Goal: Transaction & Acquisition: Obtain resource

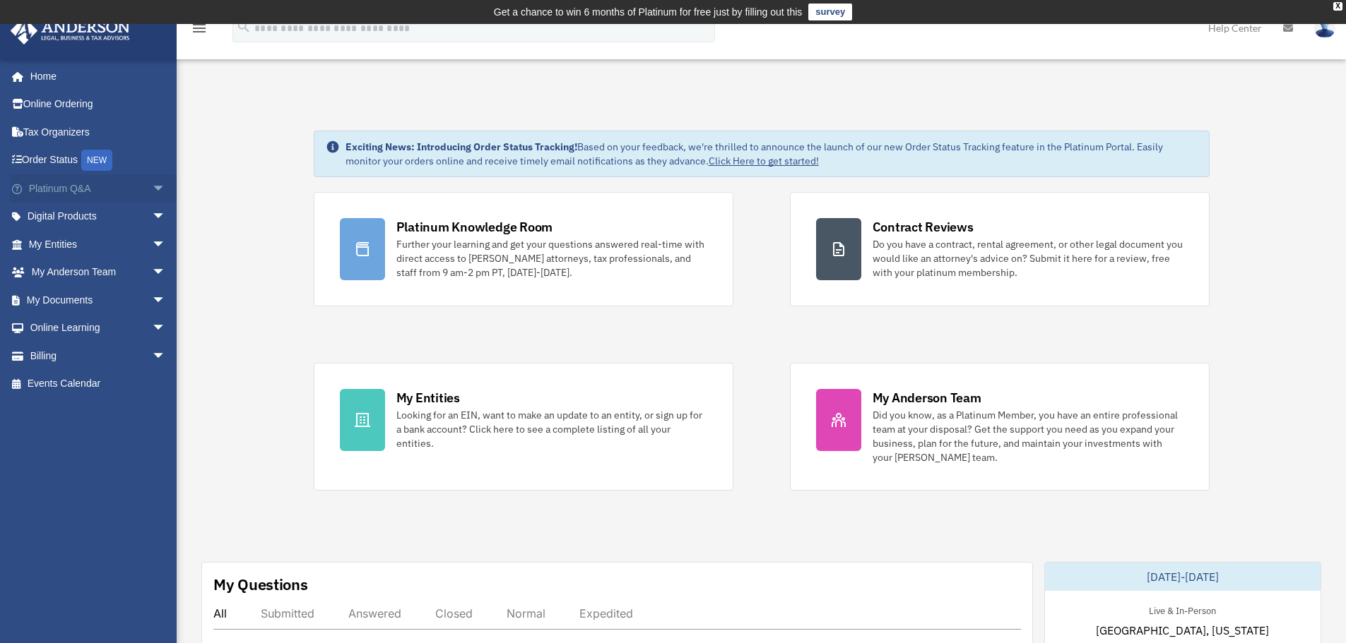
click at [152, 187] on span "arrow_drop_down" at bounding box center [166, 188] width 28 height 29
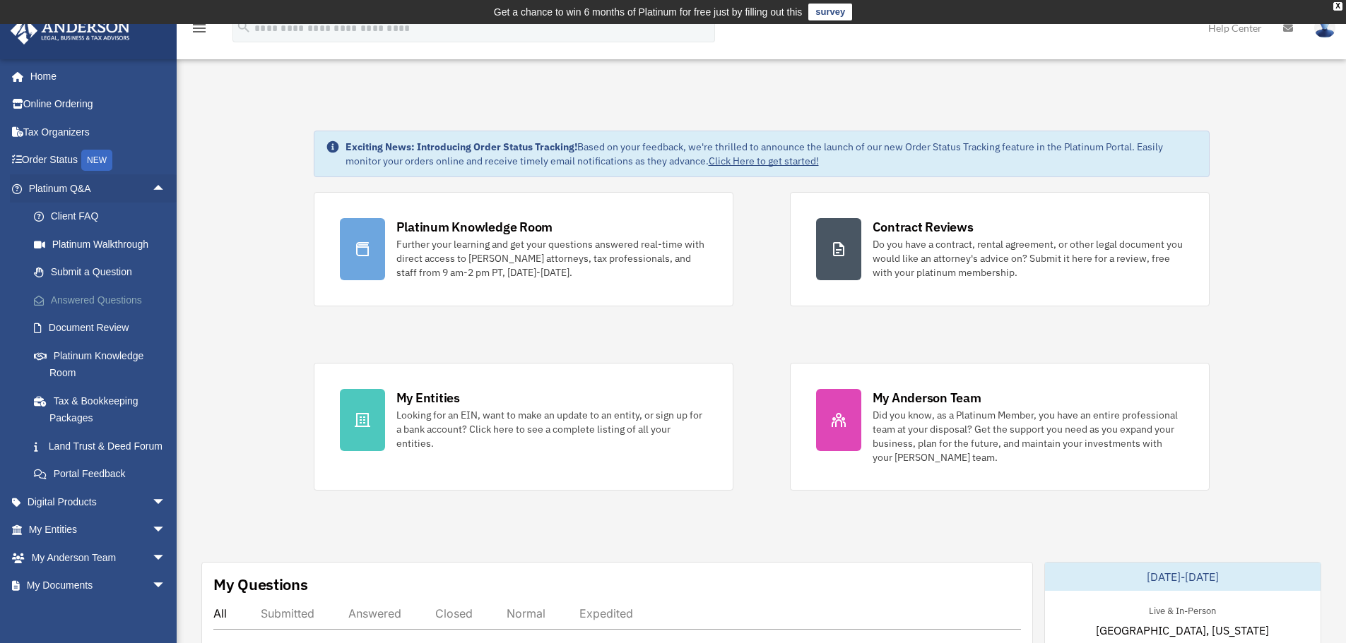
click at [84, 299] on link "Answered Questions" at bounding box center [103, 300] width 167 height 28
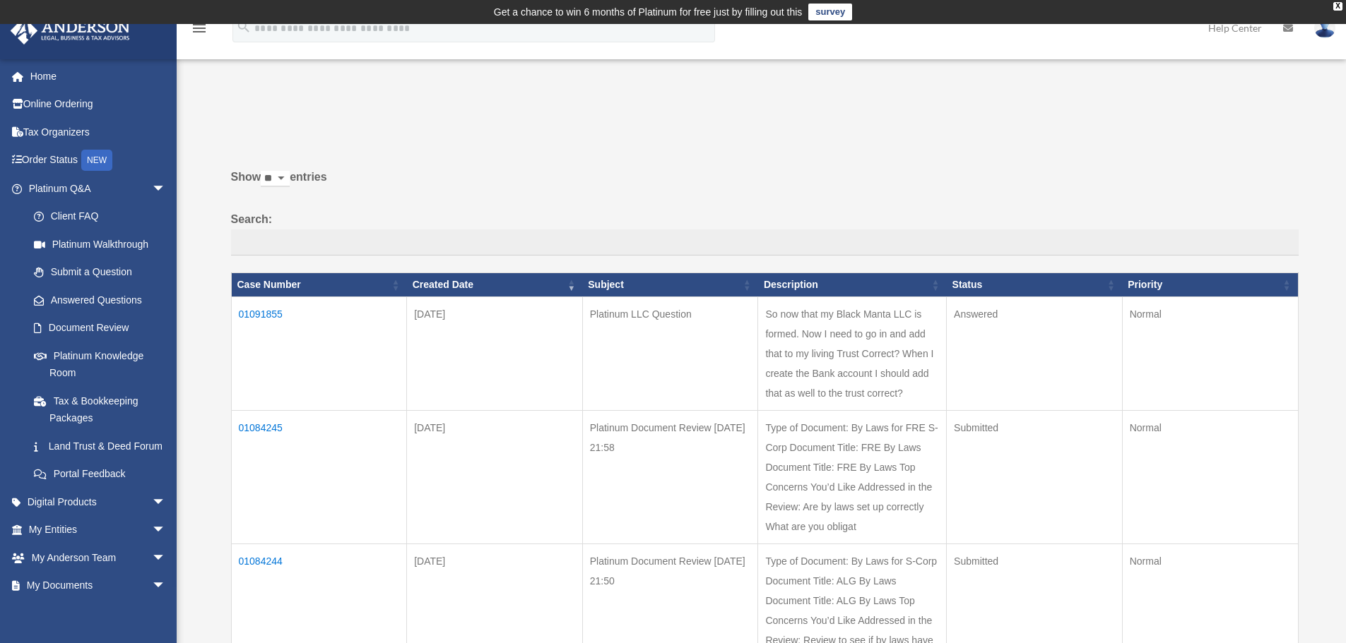
click at [267, 309] on td "01091855" at bounding box center [319, 354] width 176 height 114
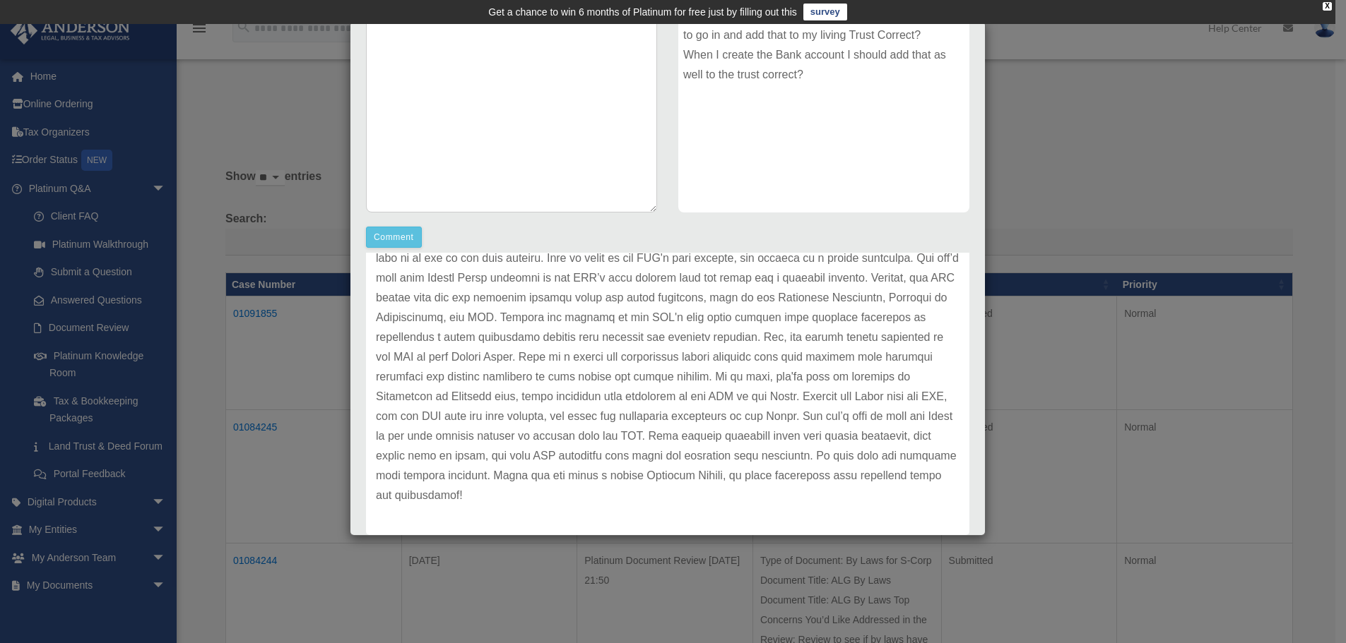
scroll to position [268, 0]
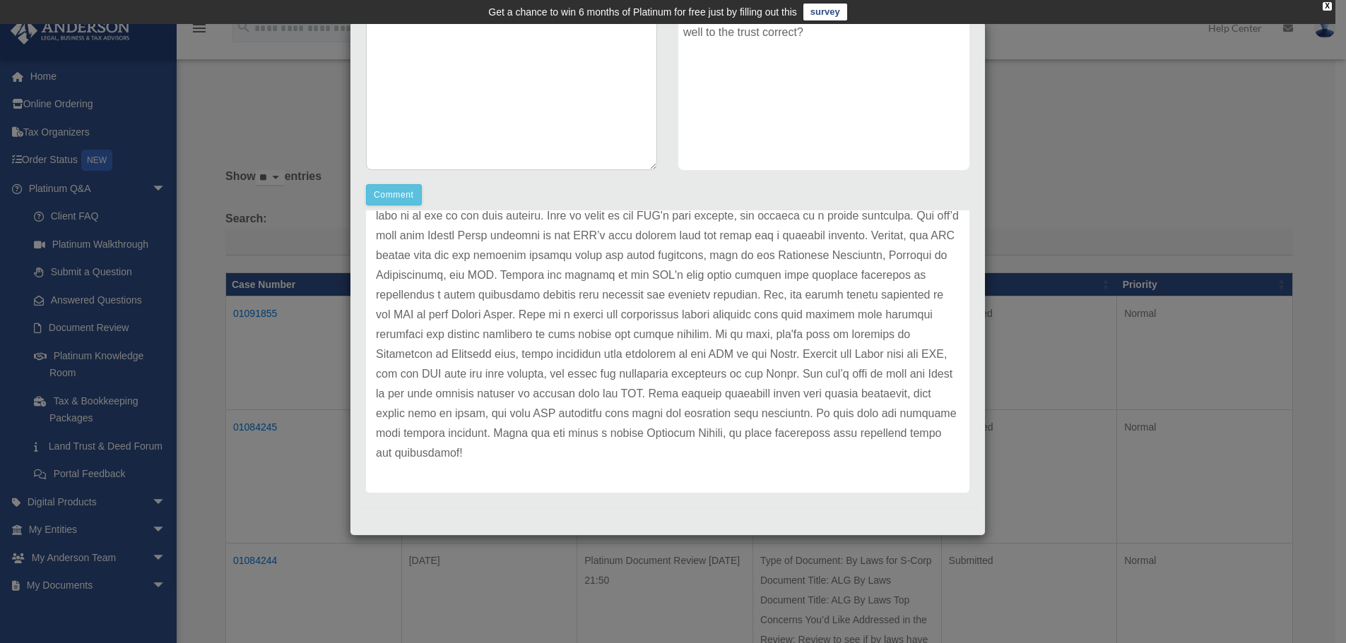
click at [583, 338] on p at bounding box center [667, 324] width 583 height 277
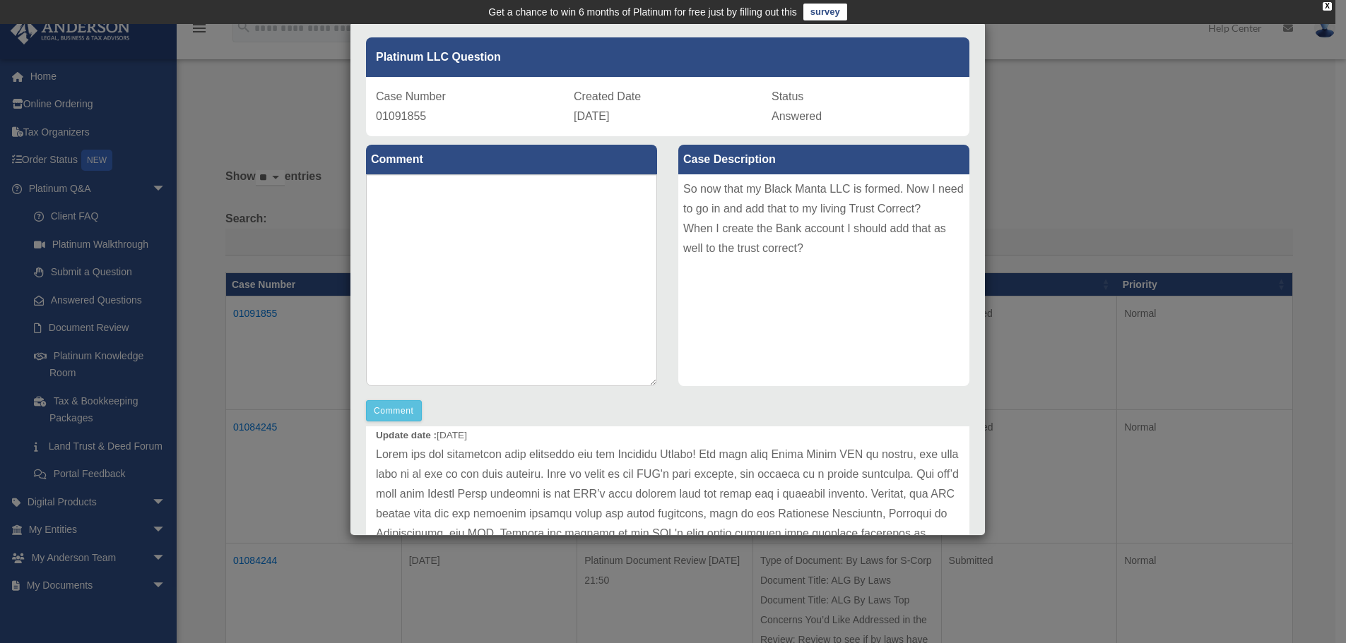
scroll to position [0, 0]
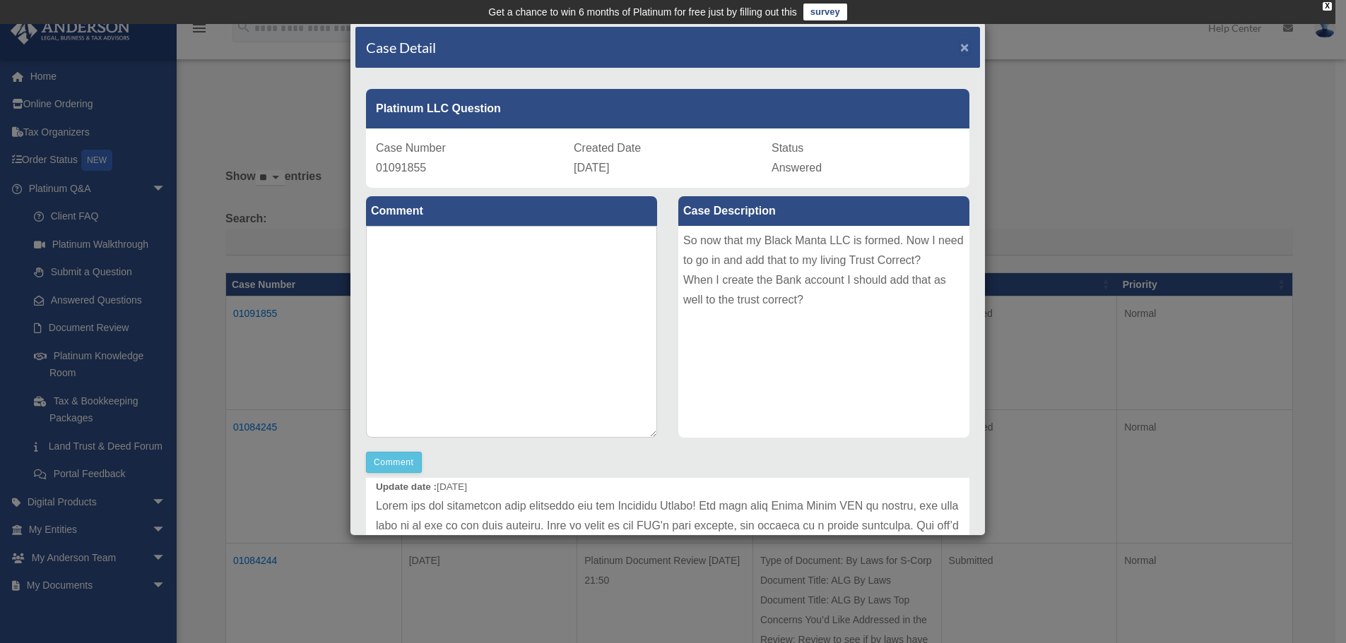
click at [960, 44] on span "×" at bounding box center [964, 47] width 9 height 16
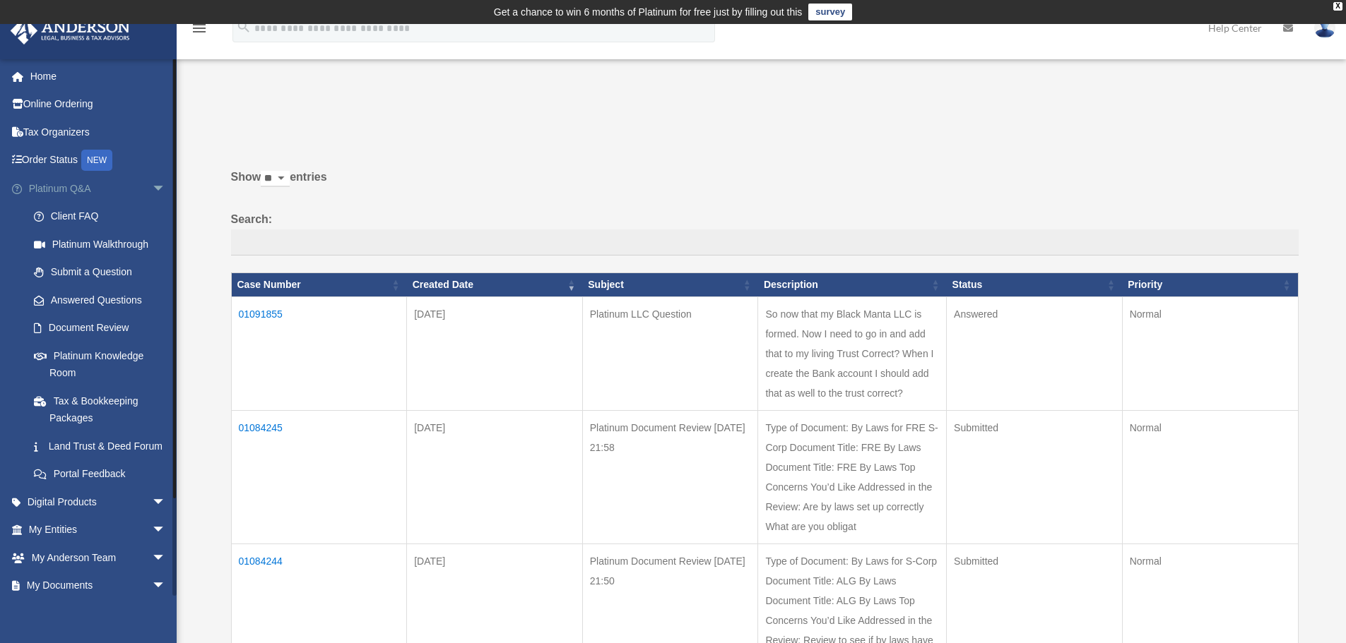
click at [152, 186] on span "arrow_drop_down" at bounding box center [166, 188] width 28 height 29
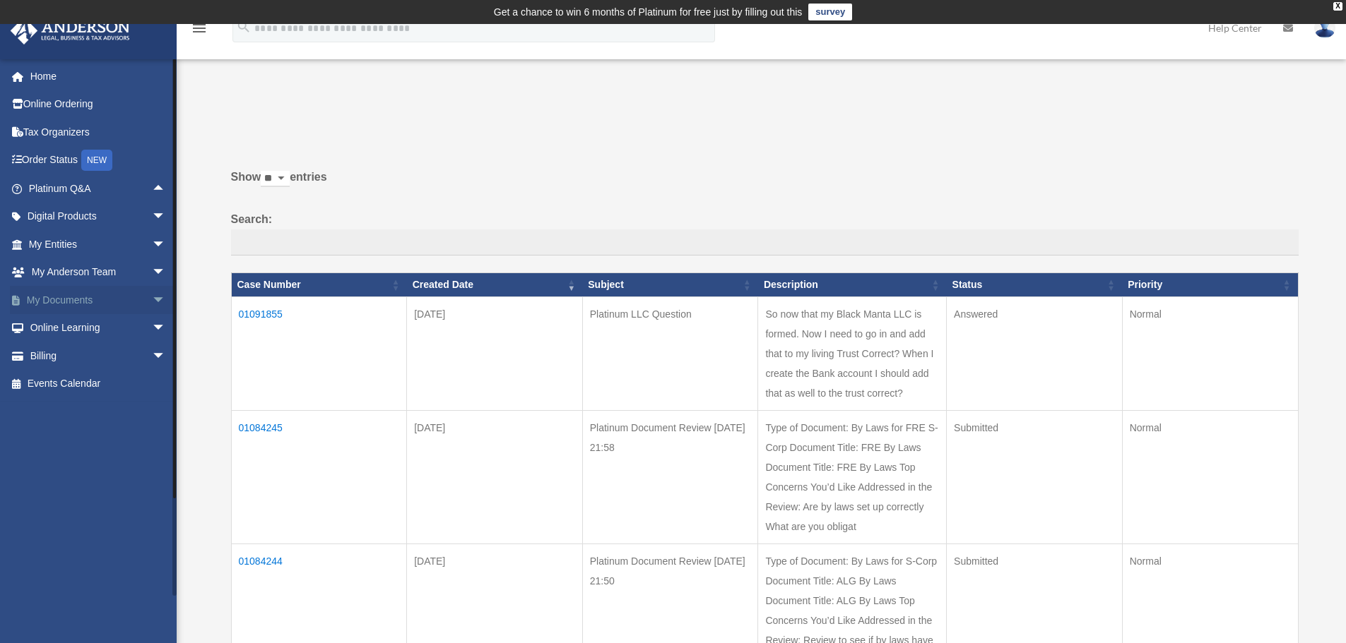
click at [86, 298] on link "My Documents arrow_drop_down" at bounding box center [98, 300] width 177 height 28
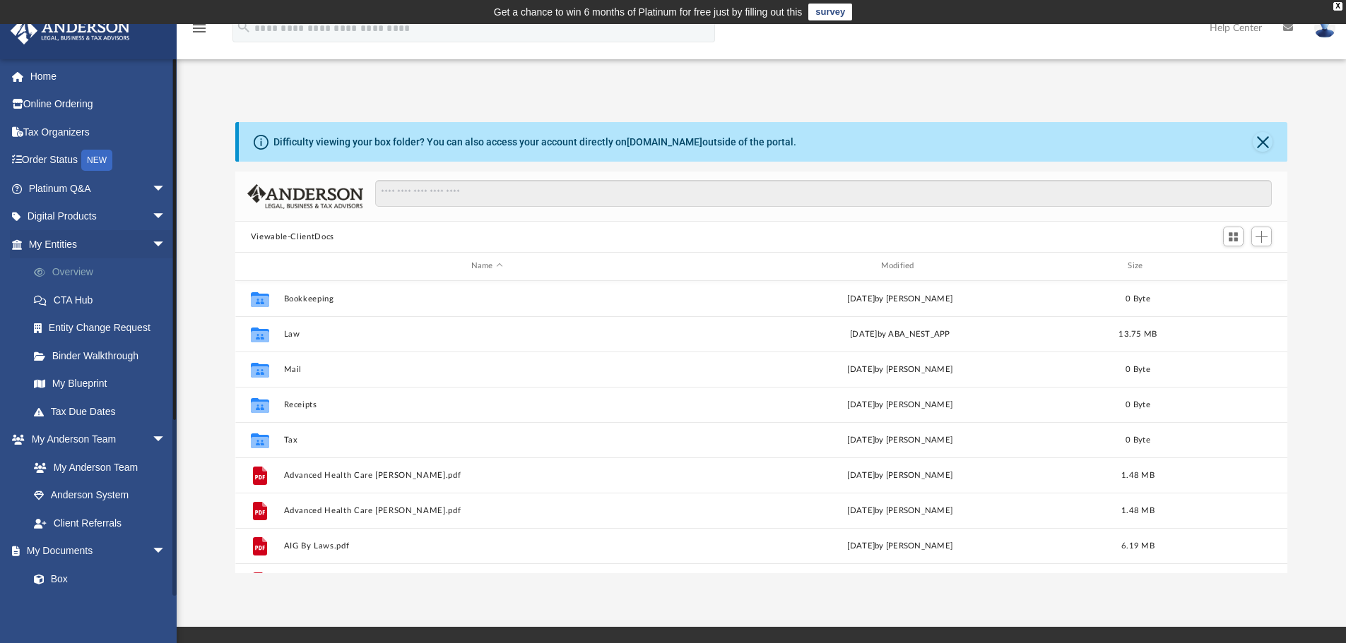
scroll to position [311, 1041]
click at [152, 243] on span "arrow_drop_down" at bounding box center [166, 244] width 28 height 29
click at [91, 465] on link "Forms Library" at bounding box center [103, 467] width 167 height 28
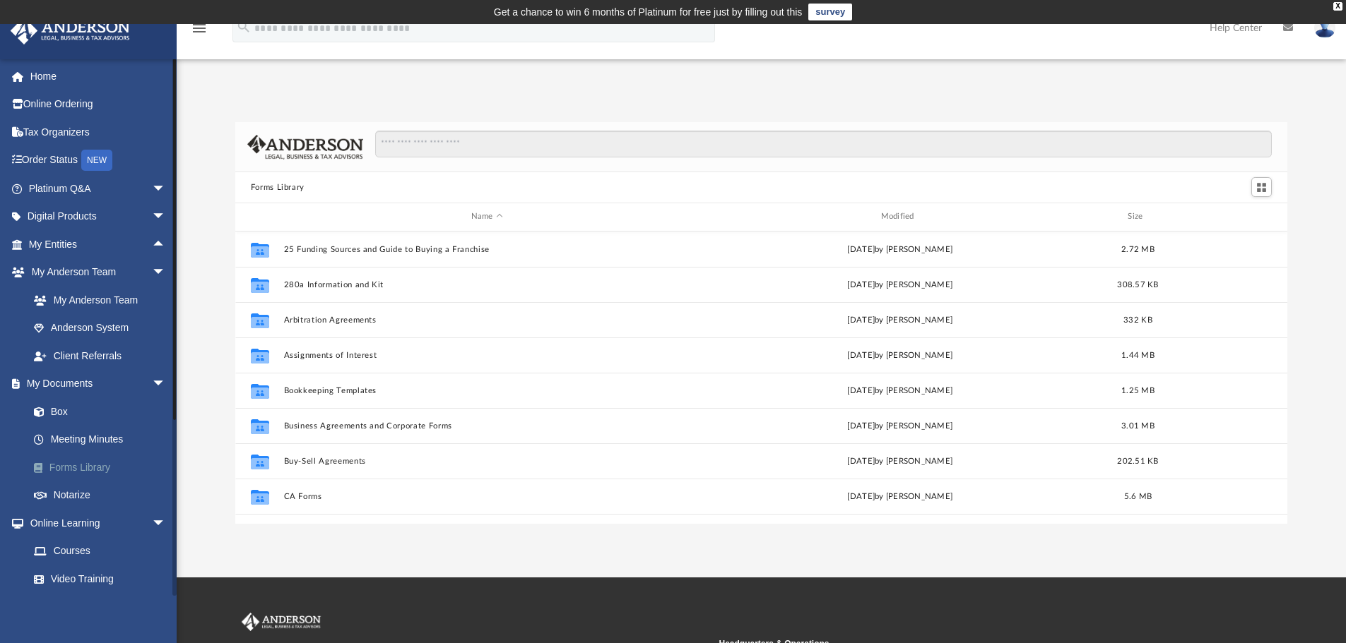
scroll to position [311, 1041]
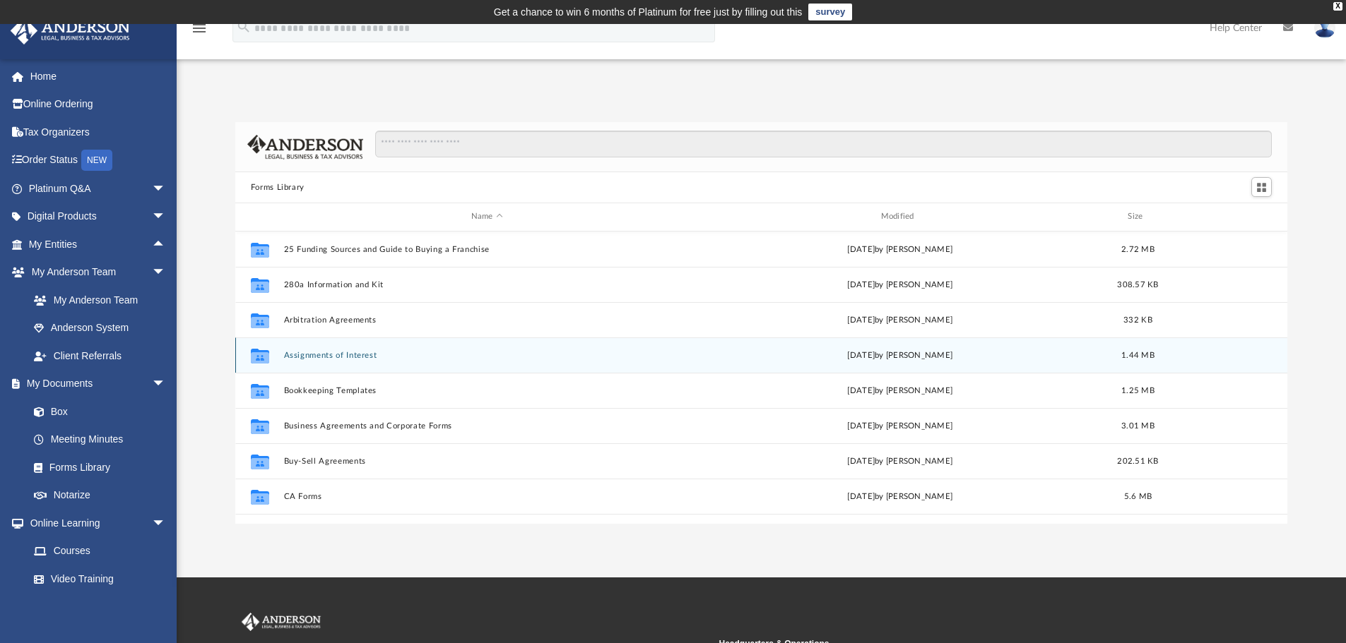
click at [262, 355] on icon "grid" at bounding box center [260, 357] width 18 height 11
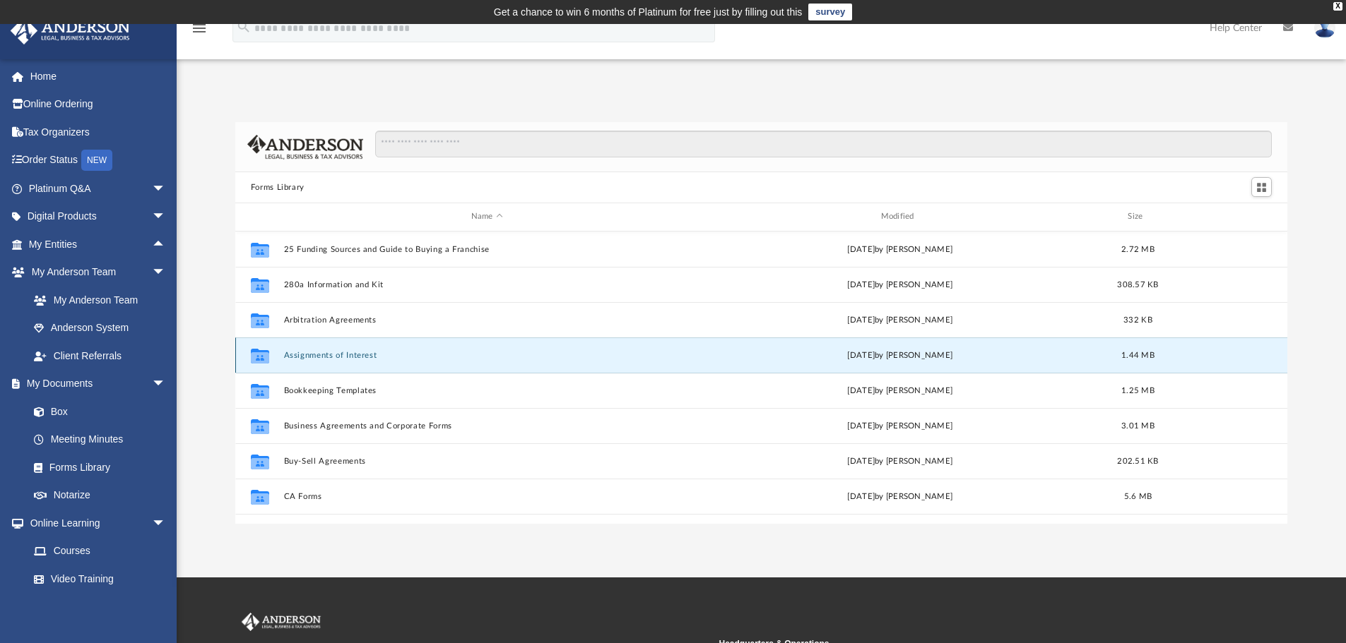
click at [307, 355] on button "Assignments of Interest" at bounding box center [486, 355] width 407 height 9
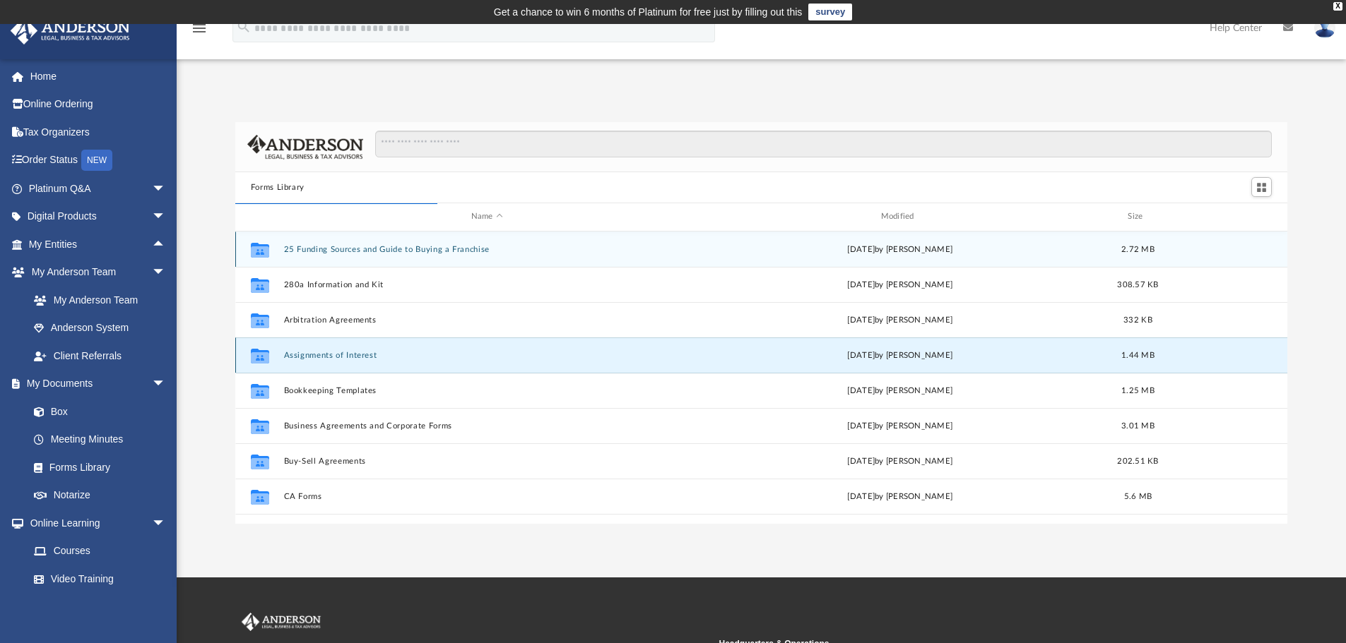
click at [335, 355] on button "Assignments of Interest" at bounding box center [486, 355] width 407 height 9
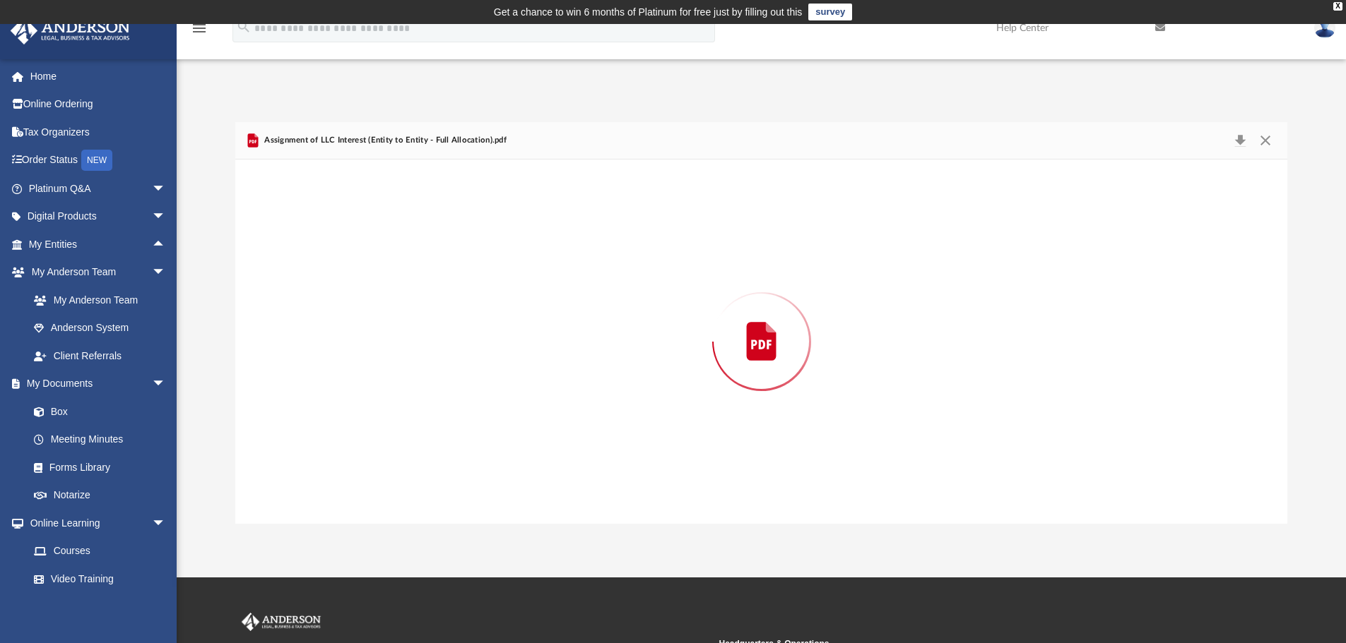
click at [335, 355] on div "Preview" at bounding box center [761, 342] width 1052 height 364
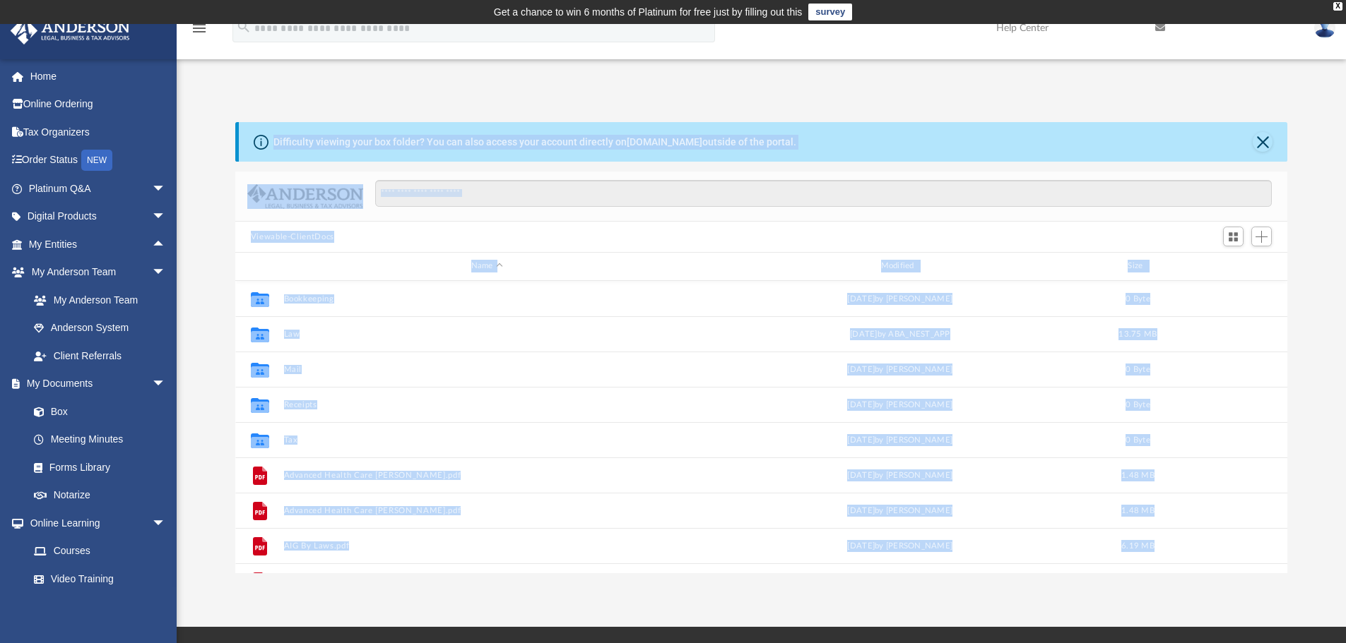
scroll to position [311, 1041]
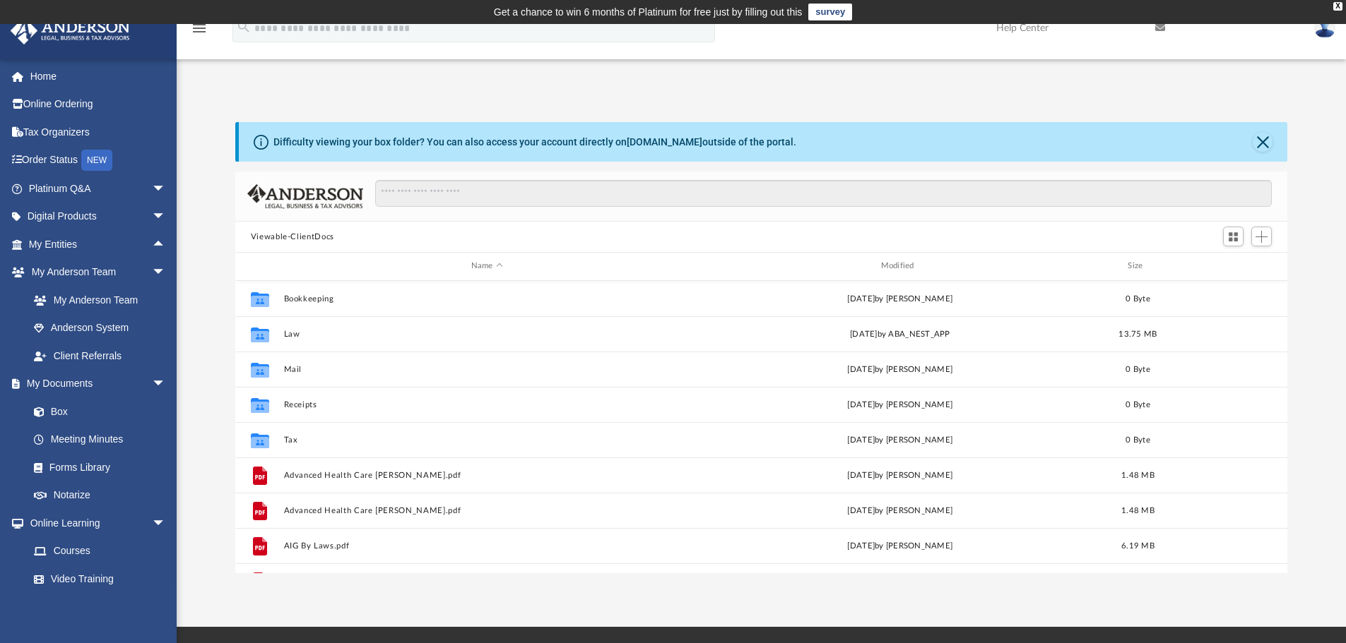
click at [675, 90] on div "App [EMAIL_ADDRESS][DOMAIN_NAME] Sign Out [EMAIL_ADDRESS][DOMAIN_NAME] Home Onl…" at bounding box center [673, 326] width 1346 height 496
click at [97, 469] on link "Forms Library" at bounding box center [103, 467] width 167 height 28
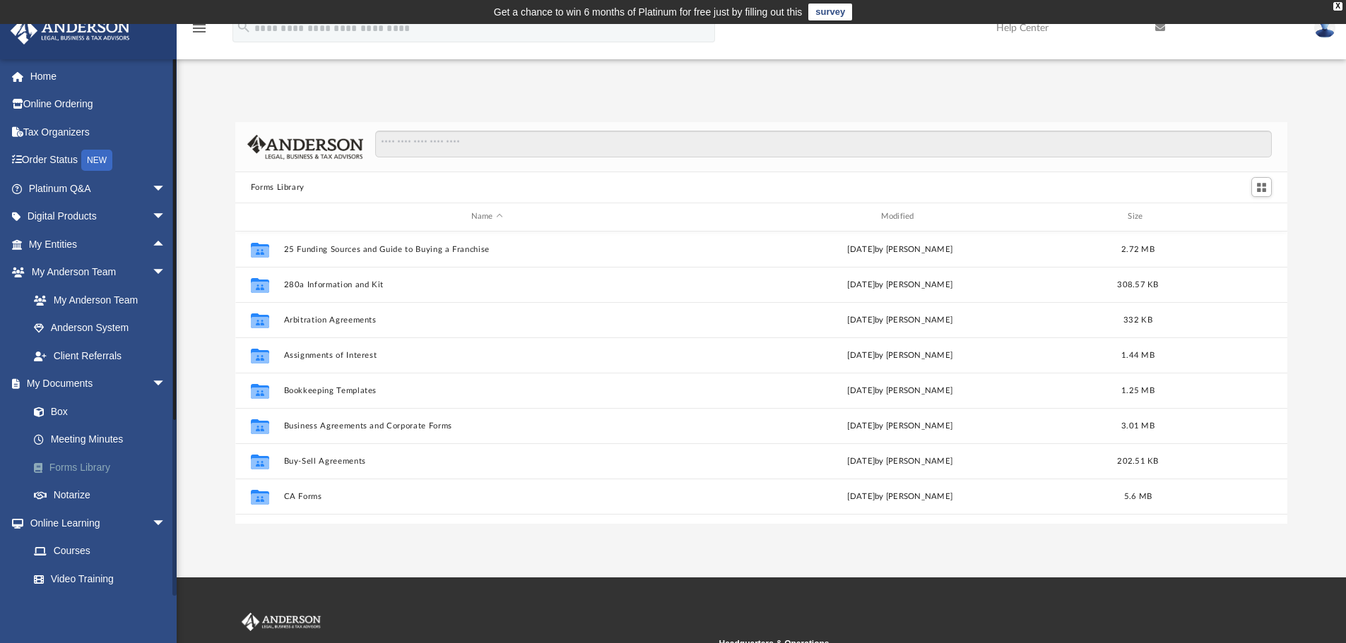
scroll to position [311, 1041]
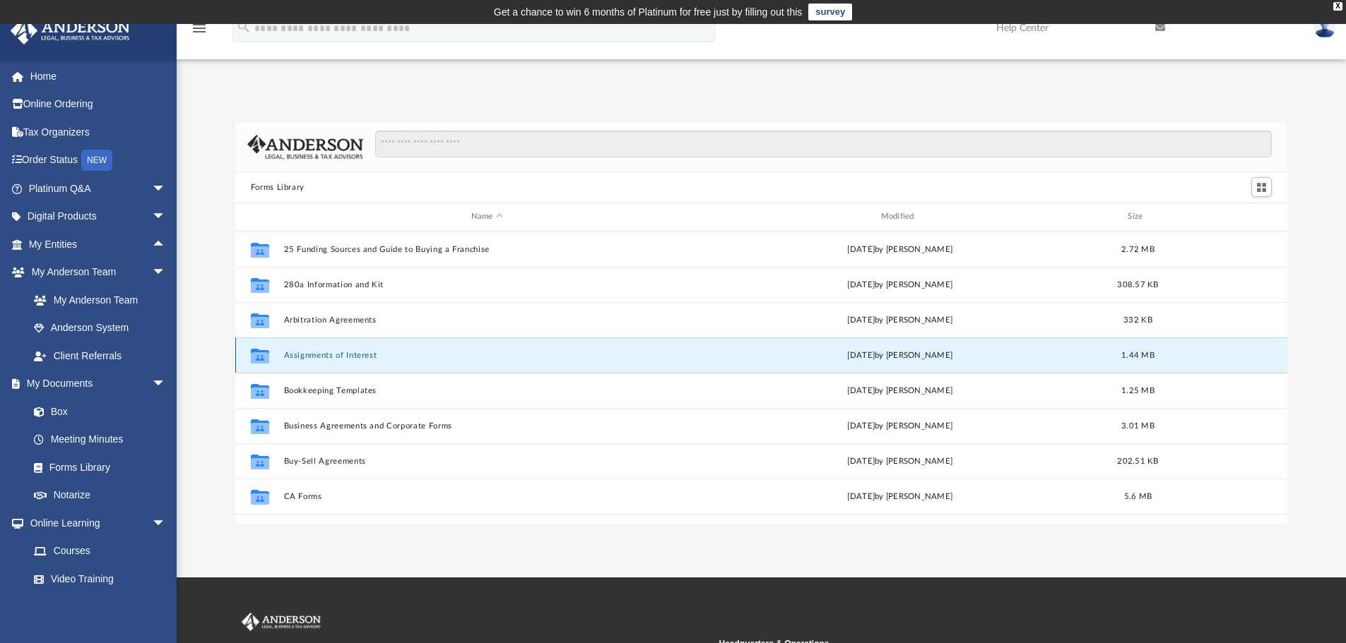
click at [323, 355] on button "Assignments of Interest" at bounding box center [486, 355] width 407 height 9
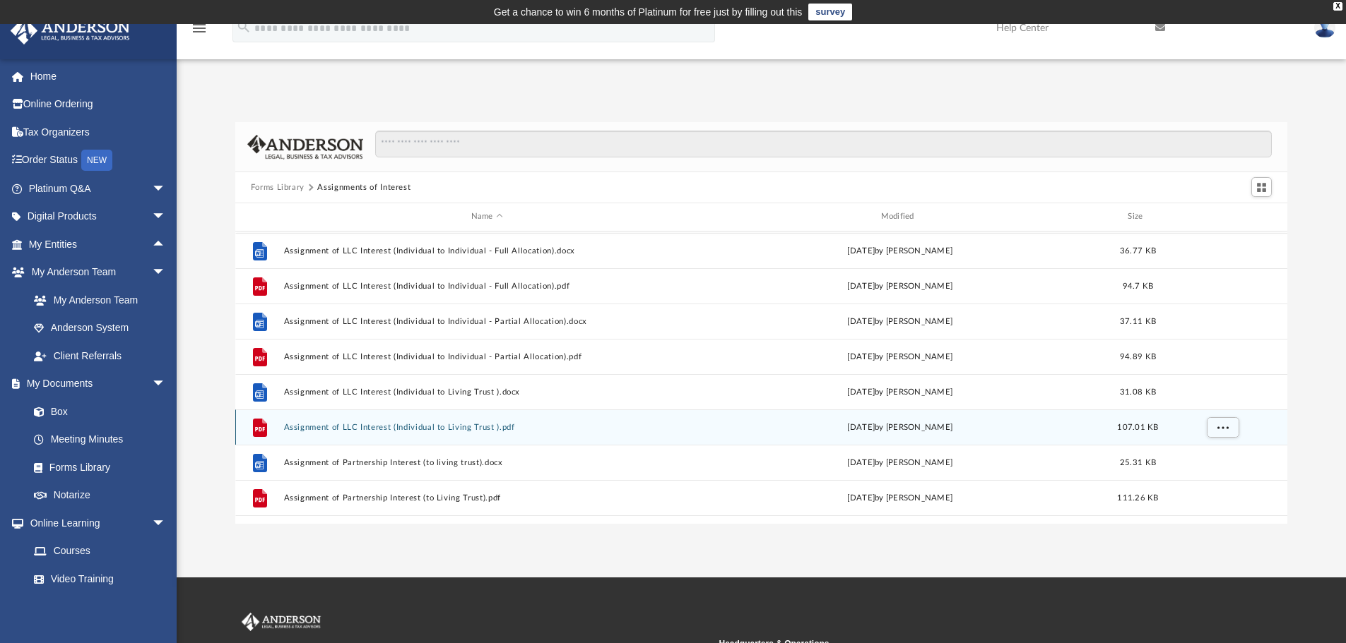
scroll to position [520, 0]
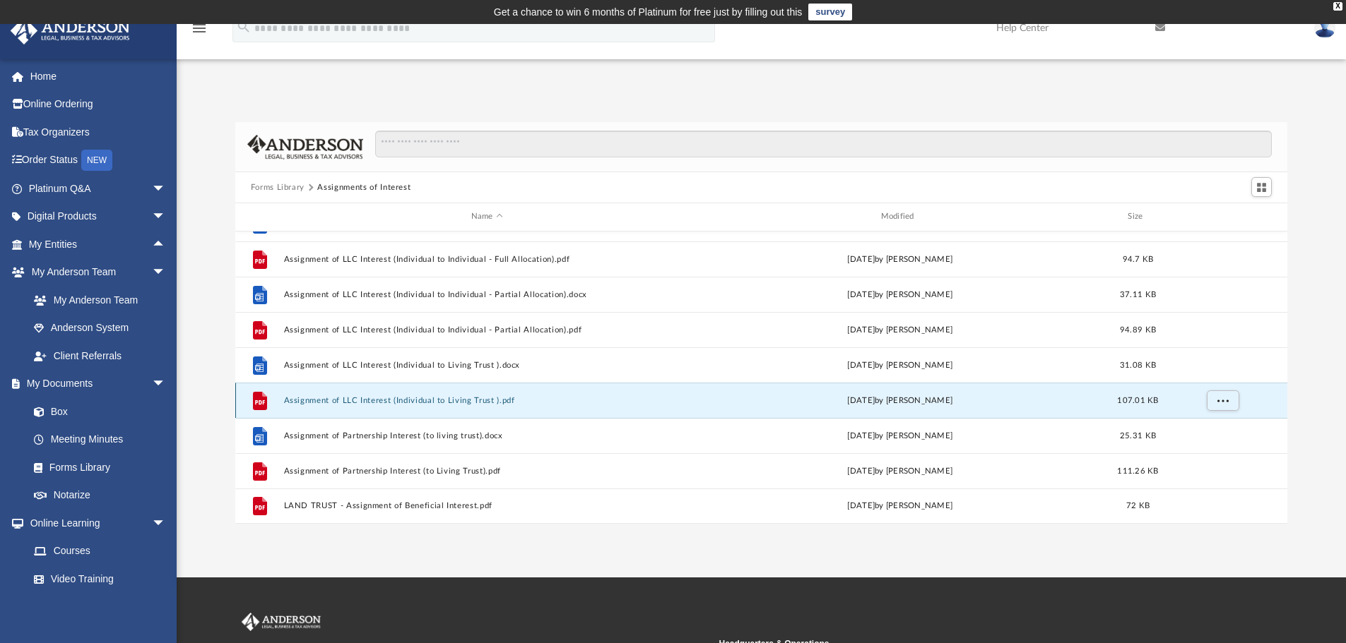
click at [407, 398] on button "Assignment of LLC Interest (Individual to Living Trust ).pdf" at bounding box center [486, 400] width 407 height 9
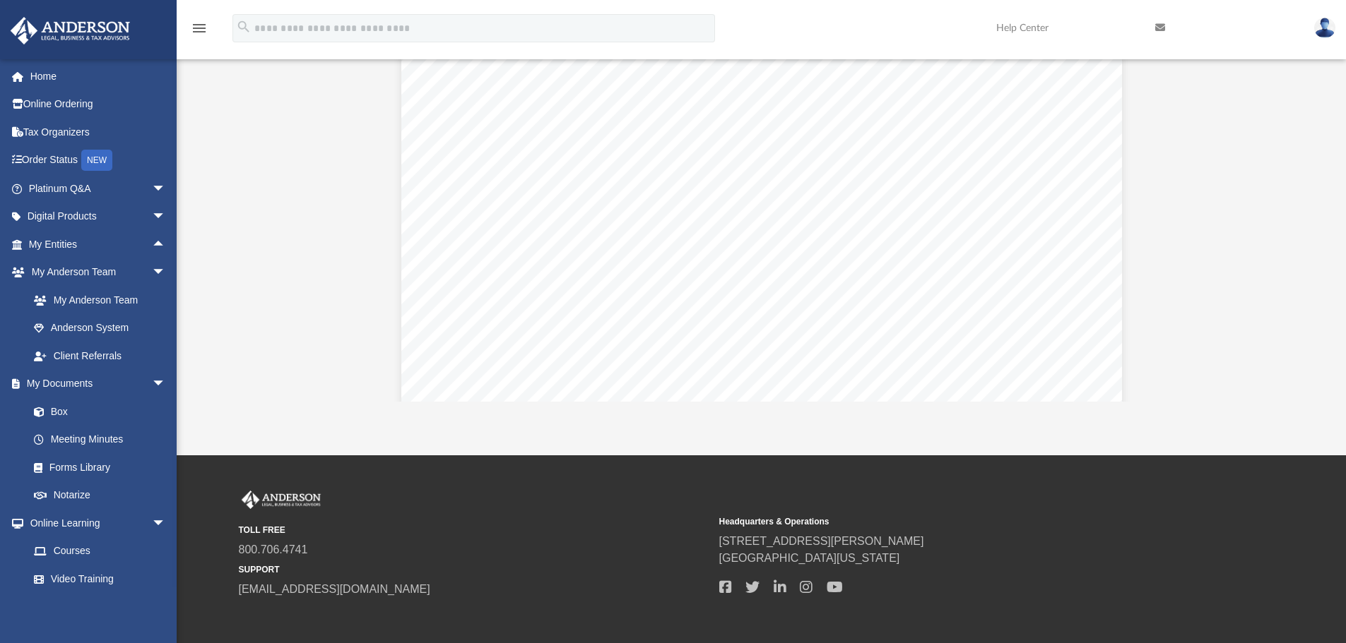
scroll to position [0, 0]
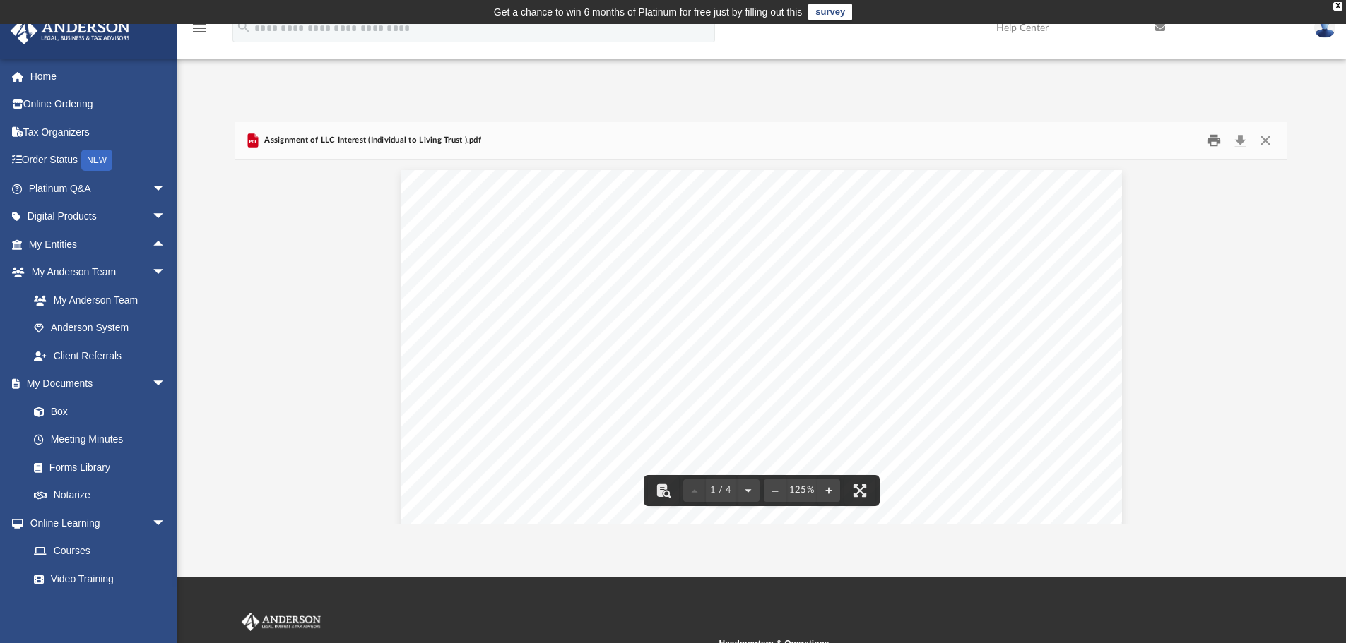
click at [1213, 144] on button "Print" at bounding box center [1213, 141] width 28 height 22
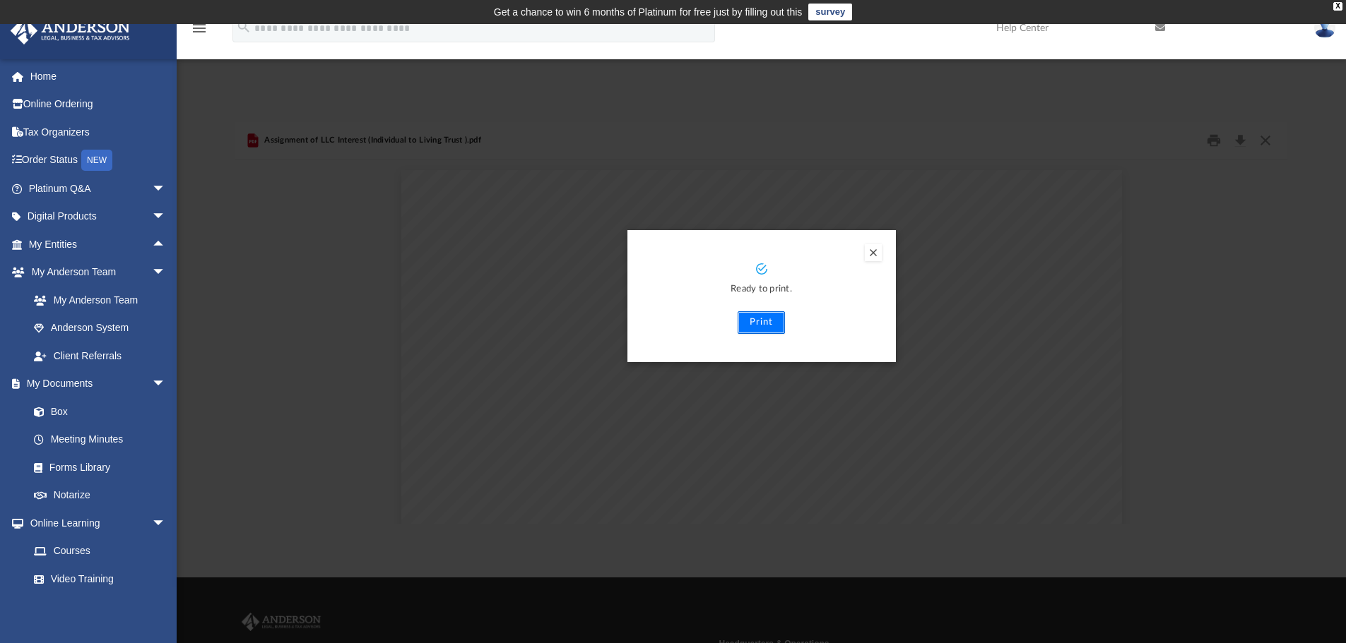
click at [759, 322] on button "Print" at bounding box center [760, 322] width 47 height 23
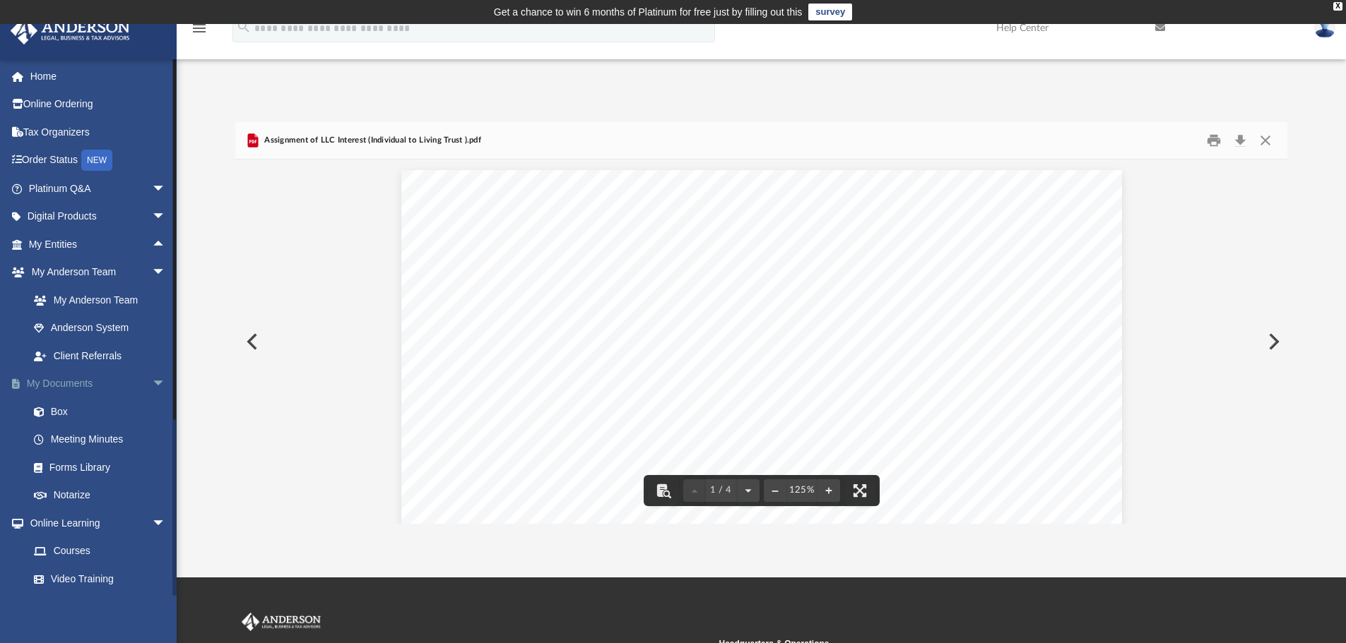
click at [152, 380] on span "arrow_drop_down" at bounding box center [166, 384] width 28 height 29
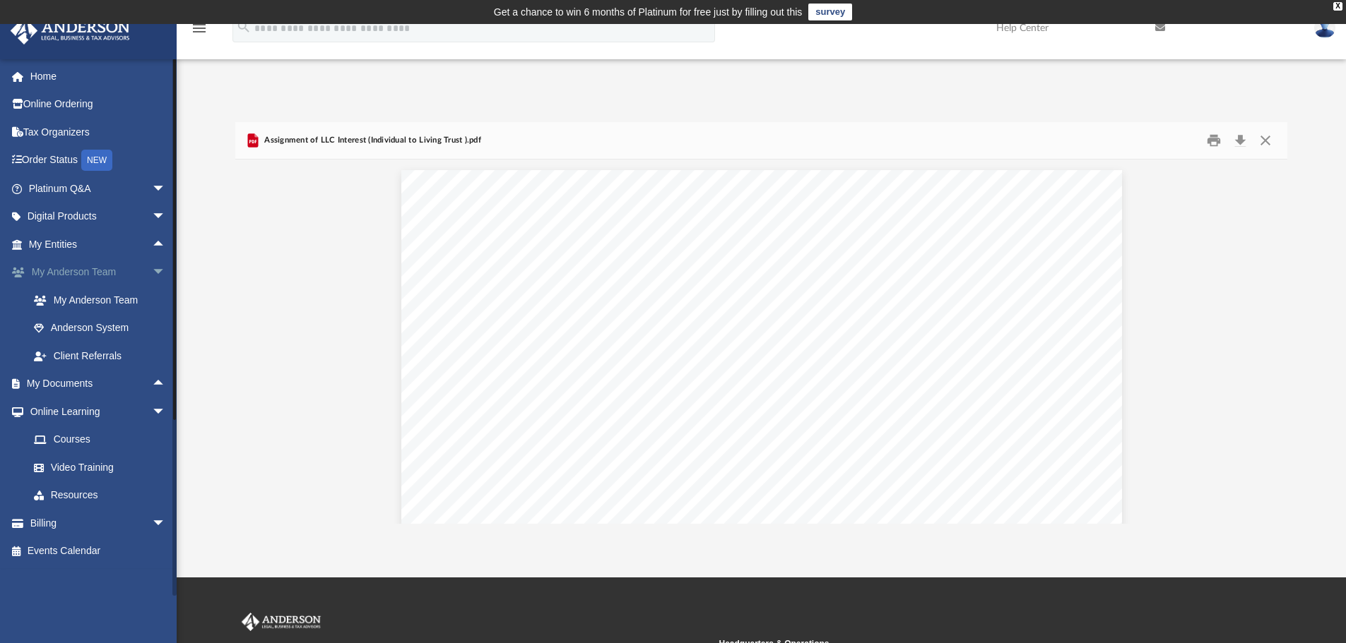
click at [152, 269] on span "arrow_drop_down" at bounding box center [166, 273] width 28 height 29
click at [152, 323] on span "arrow_drop_down" at bounding box center [166, 328] width 28 height 29
